Goal: Information Seeking & Learning: Compare options

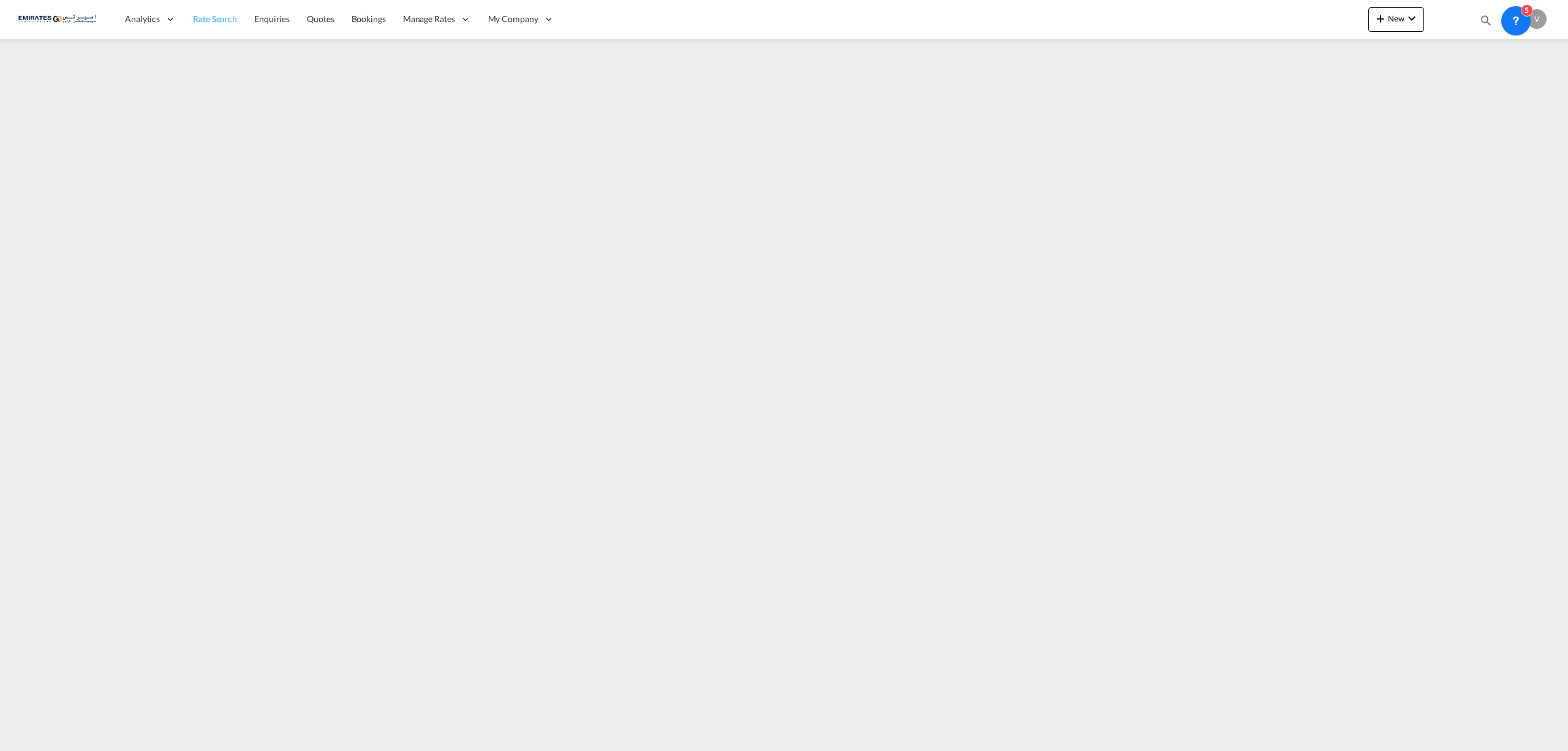
click at [206, 20] on span "Rate Search" at bounding box center [215, 19] width 44 height 10
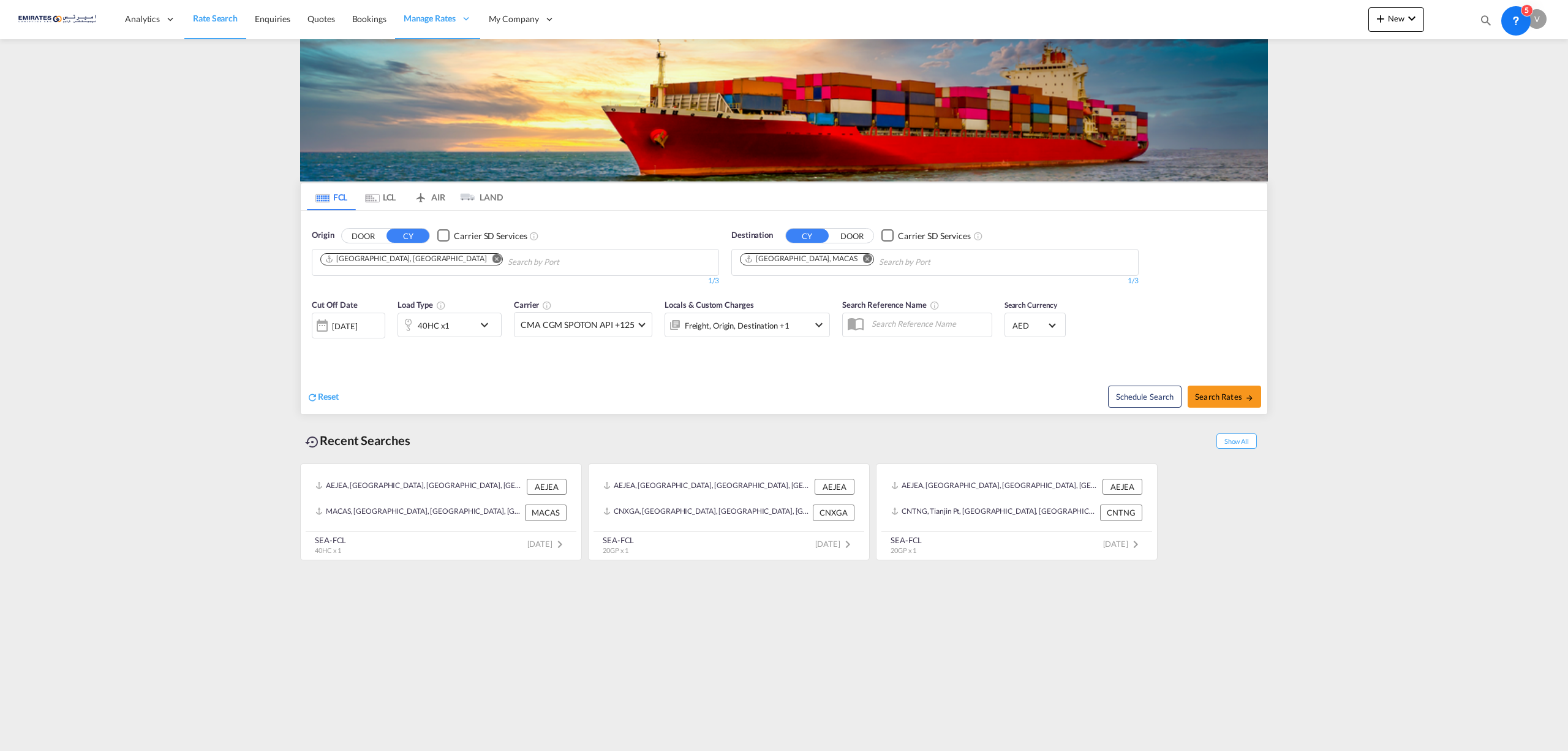
click at [863, 257] on md-icon "Remove" at bounding box center [868, 258] width 9 height 9
type input "[DEMOGRAPHIC_DATA]"
click at [767, 295] on div "[DEMOGRAPHIC_DATA] [GEOGRAPHIC_DATA] MVMLE" at bounding box center [835, 291] width 233 height 37
click at [1214, 395] on span "Search Rates" at bounding box center [1224, 396] width 59 height 10
type input "AEJEA to MVMLE / [DATE]"
